Goal: Information Seeking & Learning: Learn about a topic

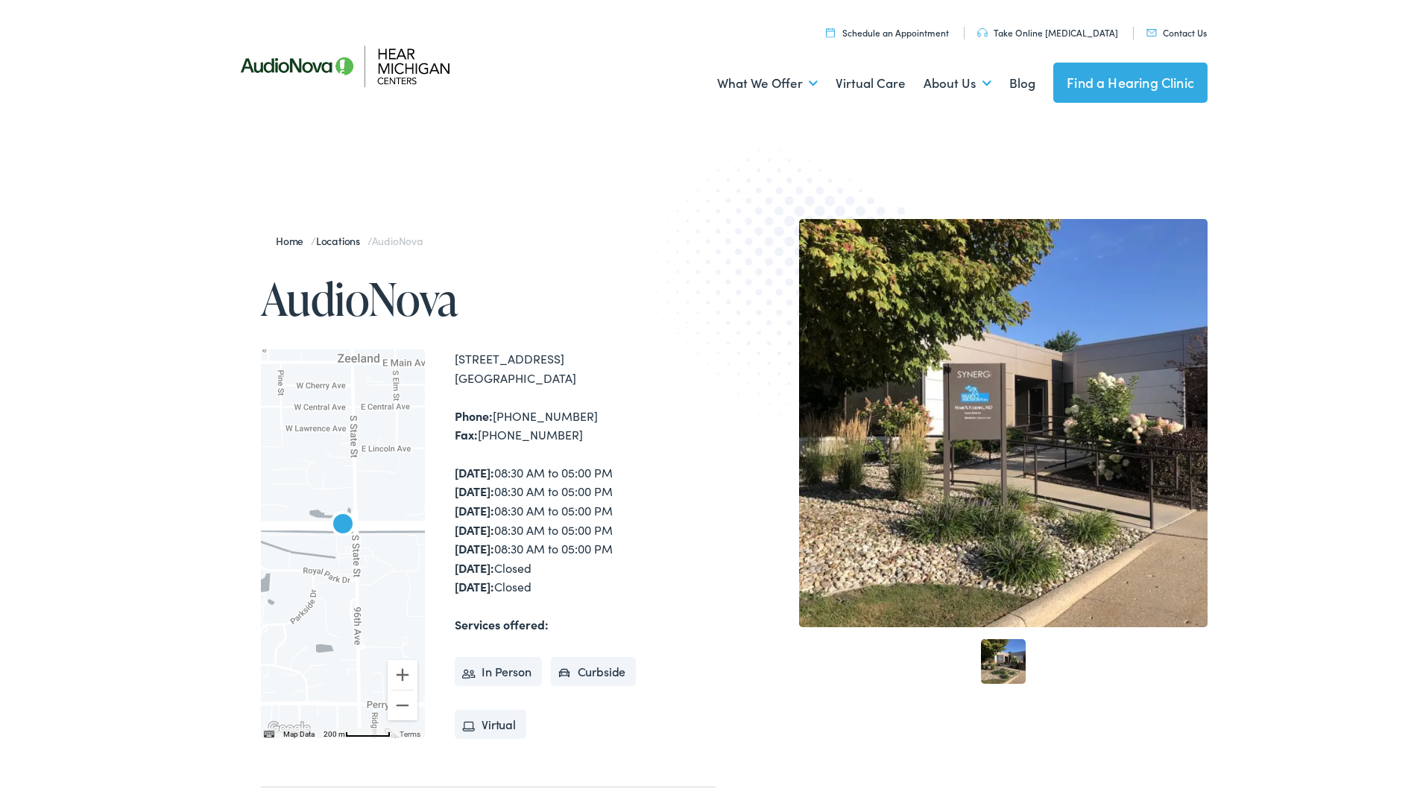
click at [0, 0] on link "Meet the Team" at bounding box center [0, 0] width 0 height 0
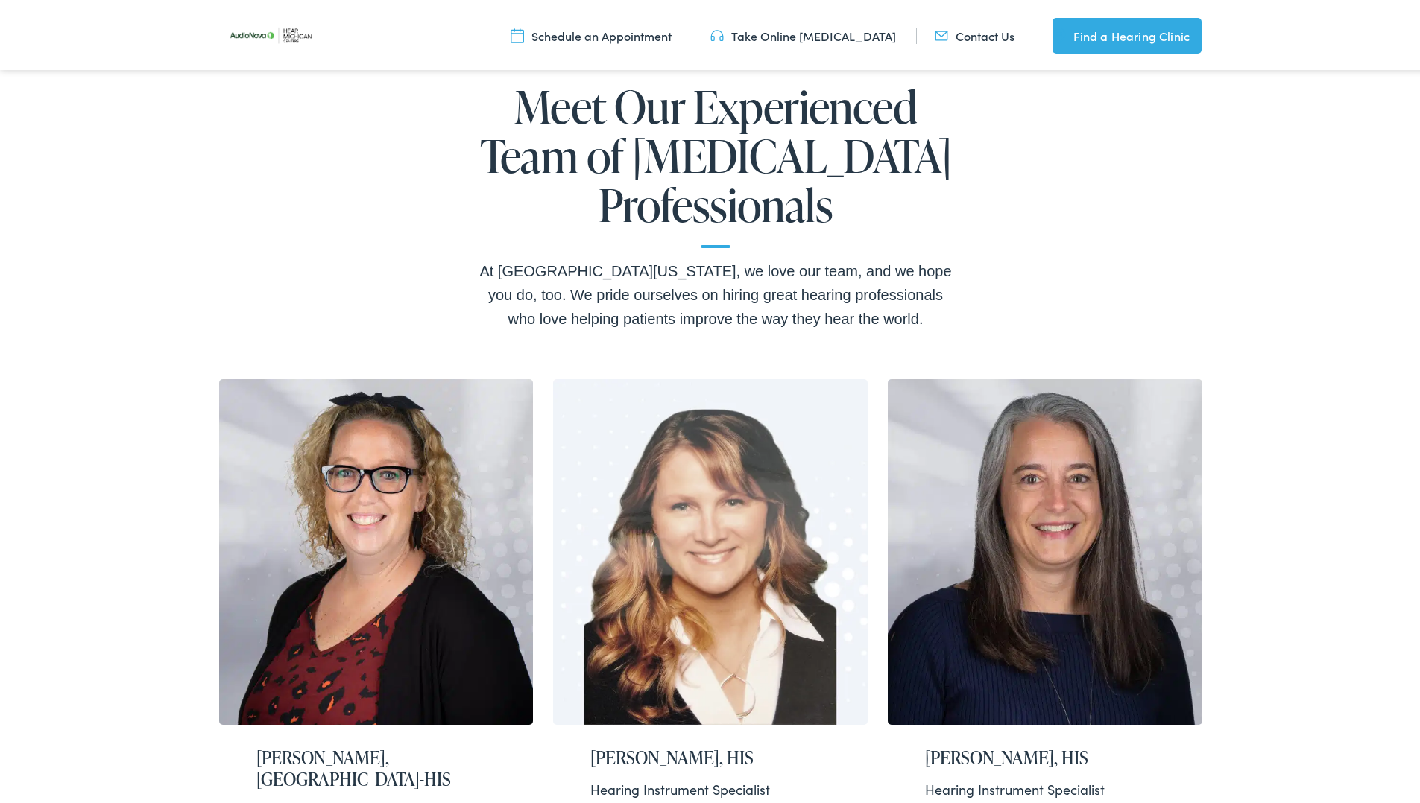
scroll to position [179, 0]
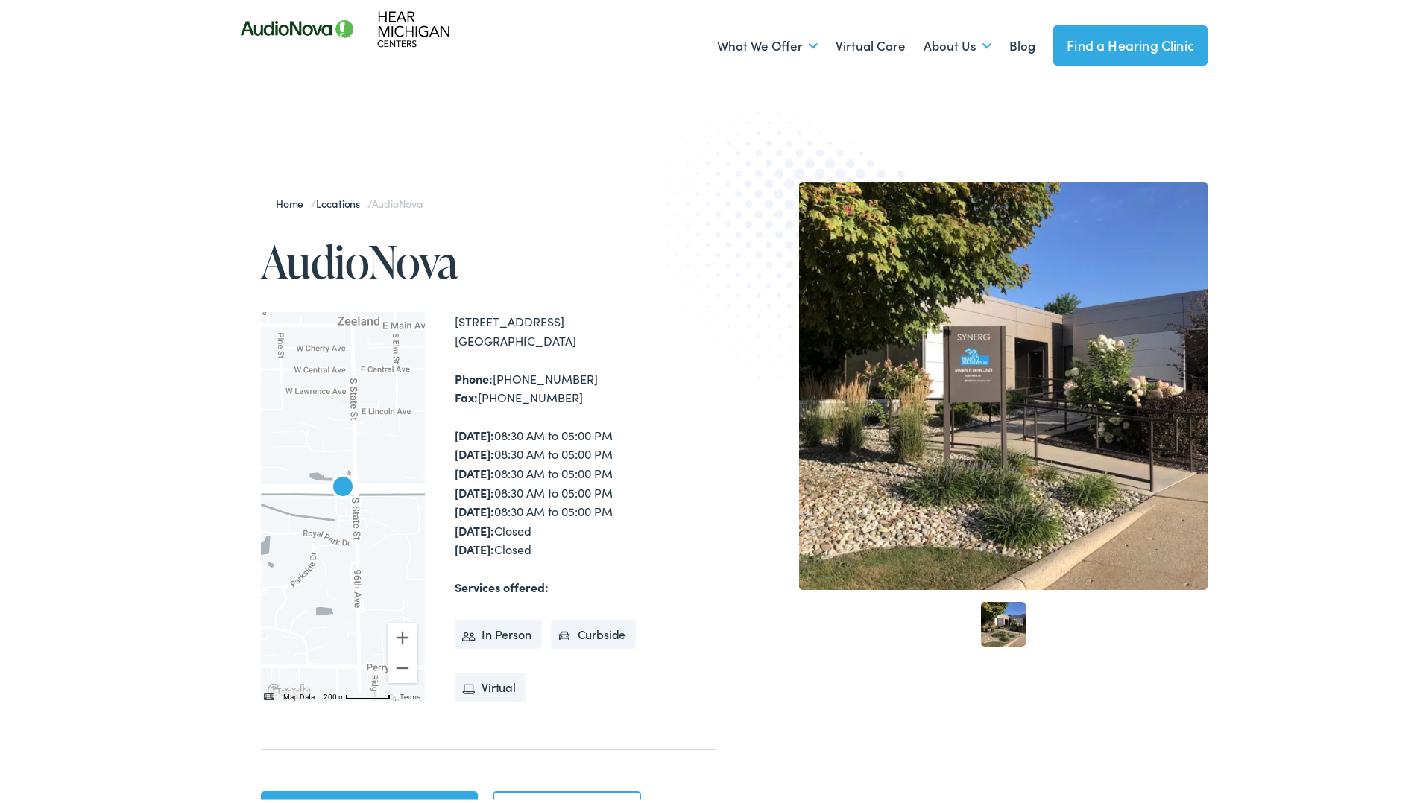
scroll to position [49, 0]
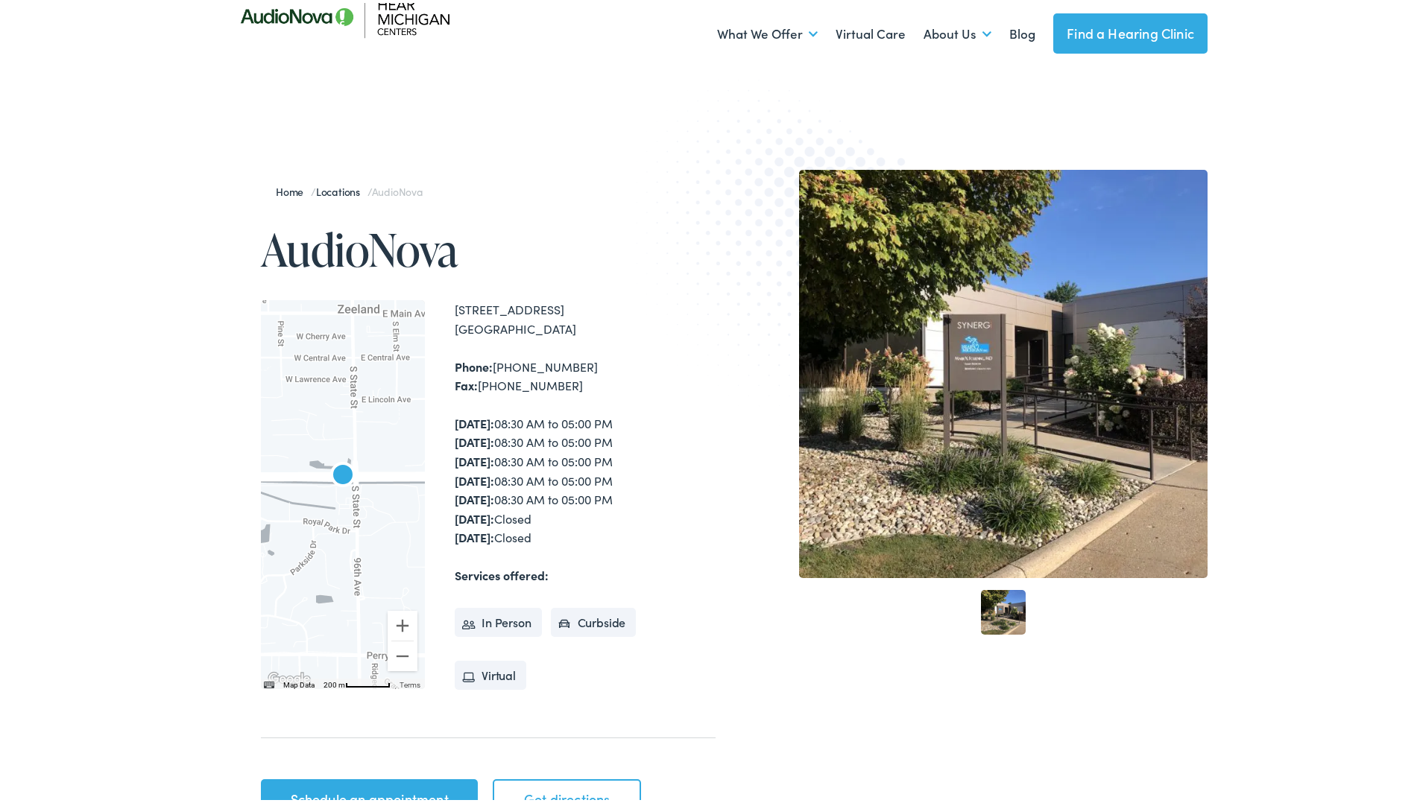
click at [0, 0] on link "Work with Us" at bounding box center [0, 0] width 0 height 0
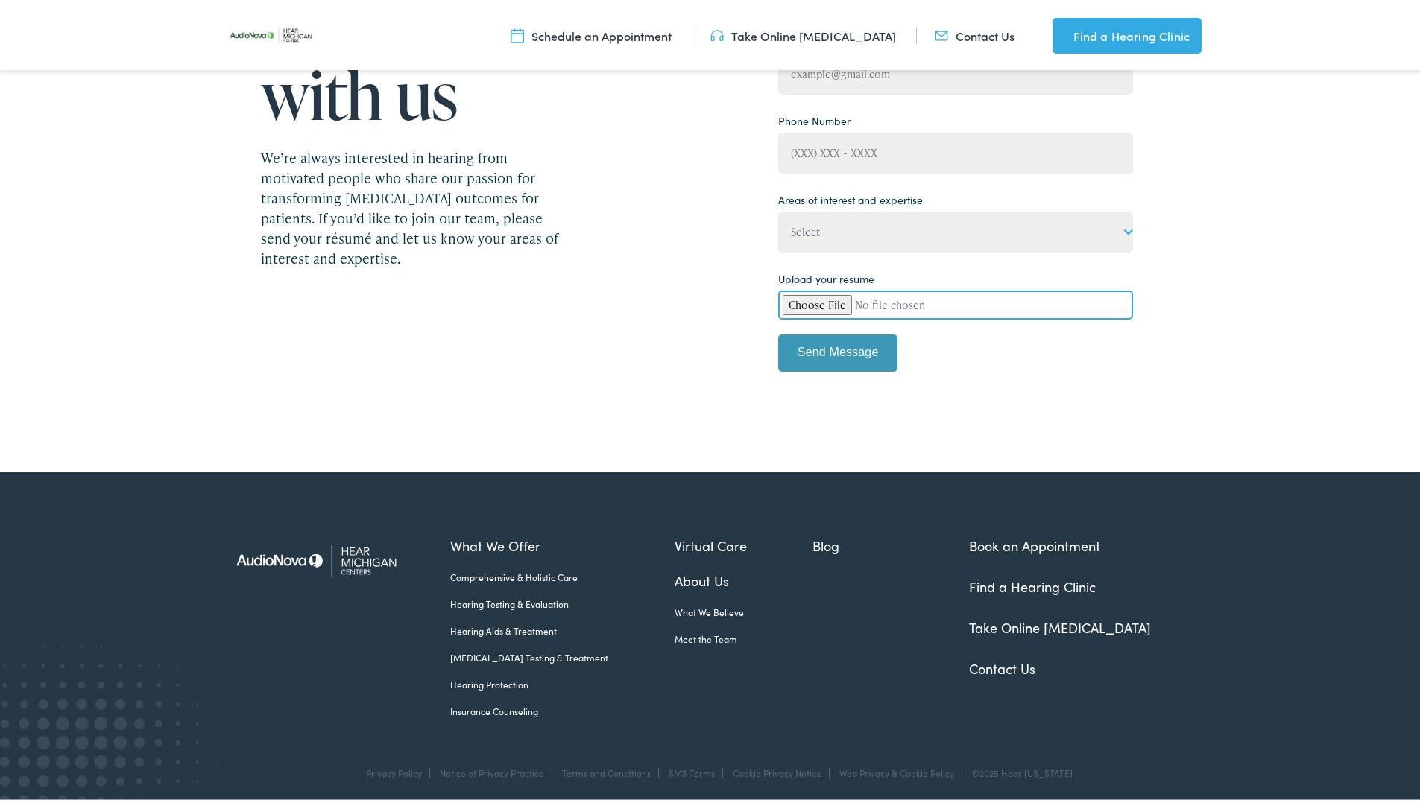
scroll to position [306, 0]
click at [510, 627] on link "Hearing Aids & Treatment" at bounding box center [562, 628] width 224 height 13
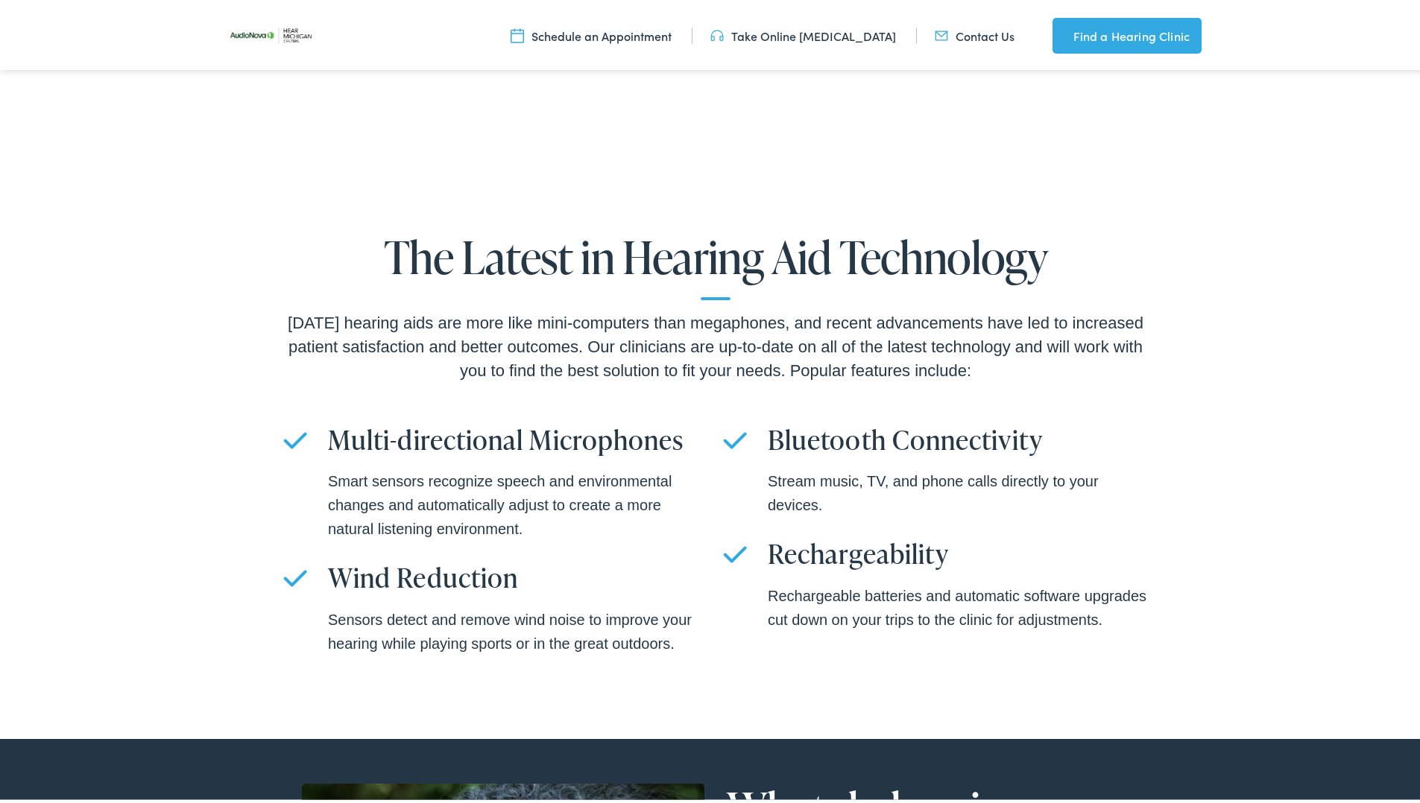
scroll to position [3537, 0]
